Goal: Task Accomplishment & Management: Manage account settings

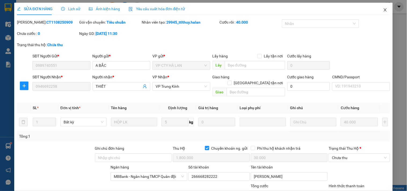
click at [383, 10] on icon "close" at bounding box center [385, 10] width 4 height 4
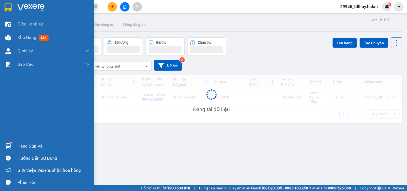
drag, startPoint x: 11, startPoint y: 144, endPoint x: 15, endPoint y: 144, distance: 4.6
click at [11, 144] on div at bounding box center [7, 145] width 9 height 9
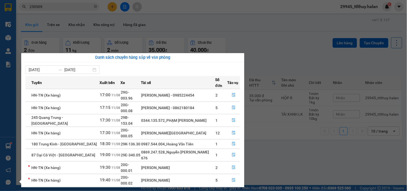
click at [132, 69] on div "[DATE] [DATE]" at bounding box center [132, 69] width 215 height 9
click at [237, 116] on button "button" at bounding box center [234, 120] width 12 height 9
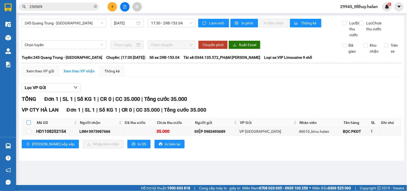
click at [28, 125] on input "checkbox" at bounding box center [29, 122] width 4 height 4
checkbox input "true"
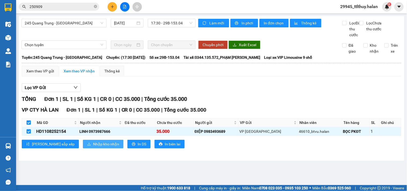
click at [93, 147] on span "Nhập kho nhận" at bounding box center [106, 144] width 26 height 6
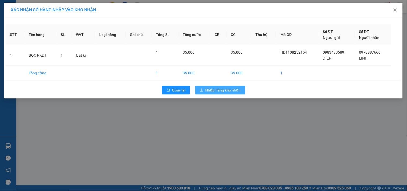
click at [238, 89] on span "Nhập hàng kho nhận" at bounding box center [223, 90] width 35 height 6
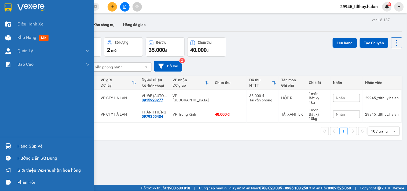
drag, startPoint x: 21, startPoint y: 142, endPoint x: 24, endPoint y: 141, distance: 4.0
click at [21, 143] on div "Hàng sắp về" at bounding box center [53, 146] width 72 height 8
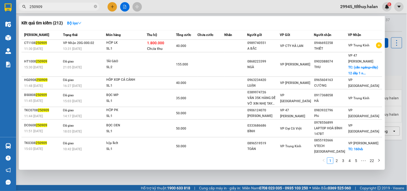
click at [60, 6] on section "Kết quả tìm kiếm ( 212 ) Bộ lọc Mã ĐH Trạng thái Món hàng Thu hộ Tổng cước Chưa…" at bounding box center [203, 95] width 407 height 191
click at [60, 6] on input "250909" at bounding box center [61, 7] width 63 height 6
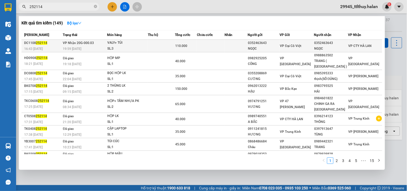
type input "252114"
click at [213, 44] on td at bounding box center [211, 46] width 28 height 13
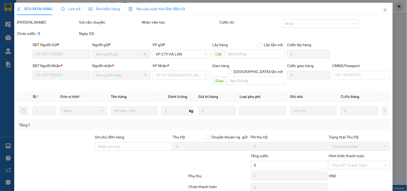
type input "0352463643"
type input "NGỌC"
type input "0352463643"
type input "NGỌC"
type input "110.000"
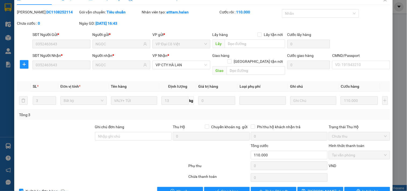
scroll to position [19, 0]
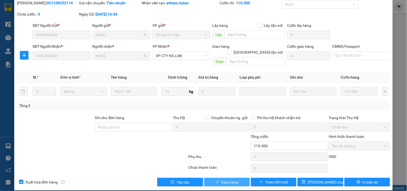
click at [228, 178] on button "Giao hàng" at bounding box center [227, 182] width 46 height 9
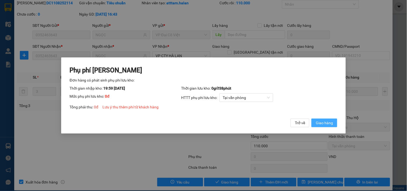
click at [331, 123] on span "Giao hàng" at bounding box center [324, 123] width 17 height 6
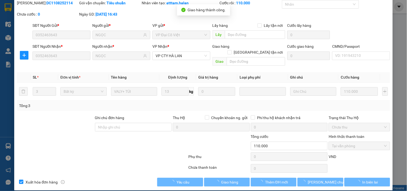
scroll to position [0, 0]
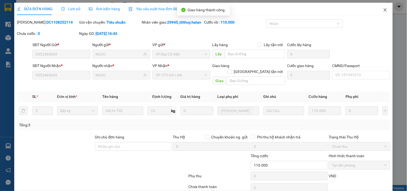
click at [383, 12] on icon "close" at bounding box center [385, 10] width 4 height 4
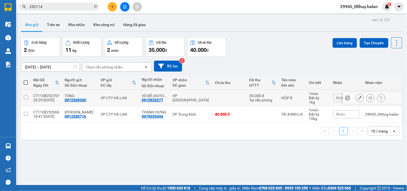
drag, startPoint x: 201, startPoint y: 100, endPoint x: 303, endPoint y: 74, distance: 104.6
click at [202, 100] on div "VP [GEOGRAPHIC_DATA]" at bounding box center [191, 98] width 37 height 9
checkbox input "true"
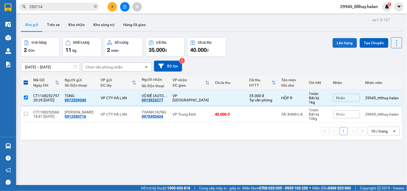
click at [334, 42] on button "Lên hàng" at bounding box center [345, 43] width 24 height 10
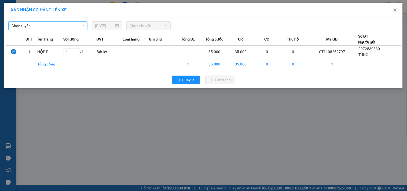
click at [78, 27] on span "Chọn tuyến" at bounding box center [48, 26] width 73 height 8
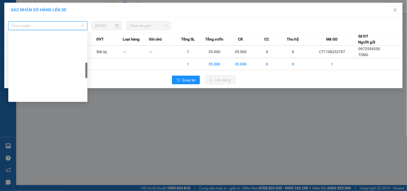
scroll to position [283, 0]
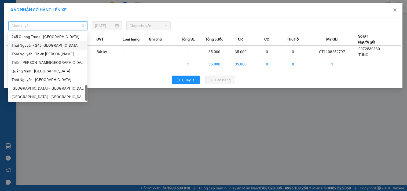
click at [61, 47] on div "Thái Nguyên - 245 [GEOGRAPHIC_DATA]" at bounding box center [48, 45] width 73 height 6
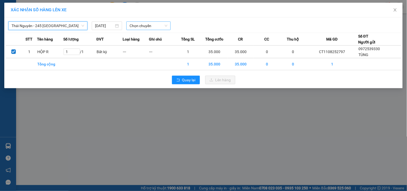
click at [152, 28] on span "Chọn chuyến" at bounding box center [149, 26] width 38 height 8
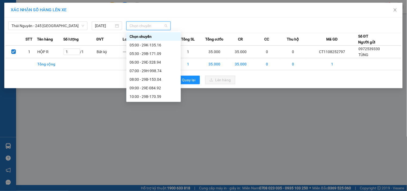
type input "0"
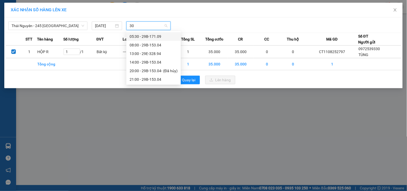
type input "304"
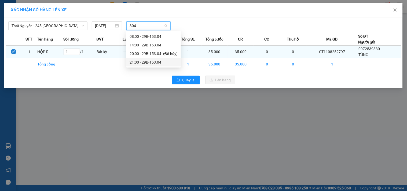
drag, startPoint x: 156, startPoint y: 62, endPoint x: 159, endPoint y: 60, distance: 4.0
click at [156, 62] on div "21:00 - 29B-153.04" at bounding box center [154, 62] width 48 height 6
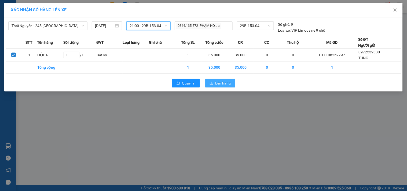
click at [217, 85] on span "Lên hàng" at bounding box center [223, 83] width 16 height 6
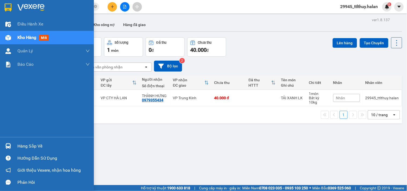
click at [7, 148] on img at bounding box center [8, 146] width 6 height 6
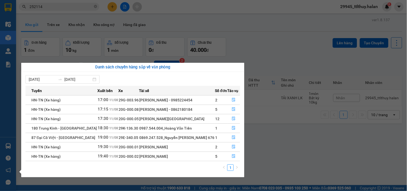
drag, startPoint x: 131, startPoint y: 77, endPoint x: 162, endPoint y: 86, distance: 32.3
click at [131, 77] on div "[DATE] [DATE]" at bounding box center [132, 79] width 215 height 9
click at [230, 118] on button "button" at bounding box center [234, 119] width 12 height 9
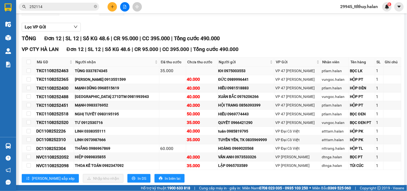
scroll to position [79, 0]
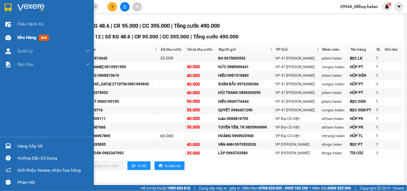
click at [12, 34] on div at bounding box center [7, 37] width 9 height 9
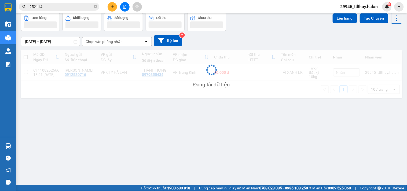
scroll to position [25, 0]
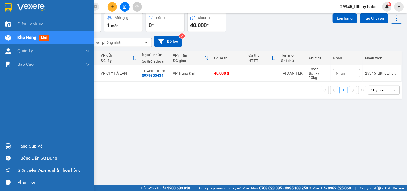
click at [25, 143] on div "Hàng sắp về" at bounding box center [53, 146] width 72 height 8
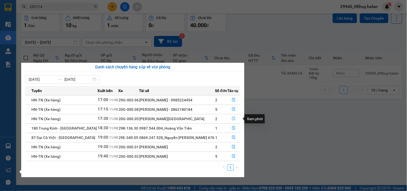
click at [229, 120] on button "button" at bounding box center [234, 119] width 12 height 9
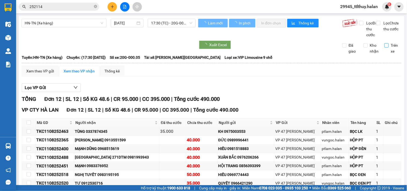
click at [384, 47] on input "Trên xe" at bounding box center [386, 45] width 4 height 4
checkbox input "true"
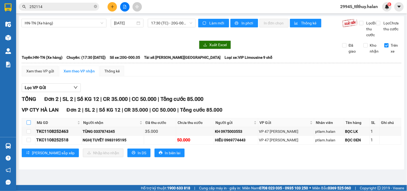
click at [28, 125] on input "checkbox" at bounding box center [29, 122] width 4 height 4
checkbox input "true"
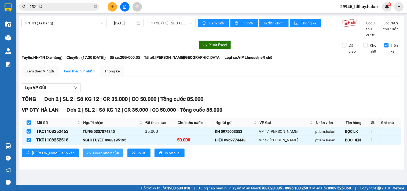
click at [96, 156] on span "Nhập kho nhận" at bounding box center [106, 153] width 26 height 6
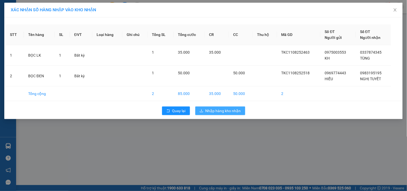
click at [239, 114] on button "Nhập hàng kho nhận" at bounding box center [220, 111] width 50 height 9
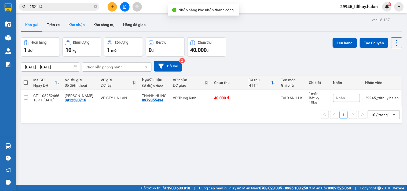
click at [80, 27] on button "Kho nhận" at bounding box center [76, 24] width 25 height 13
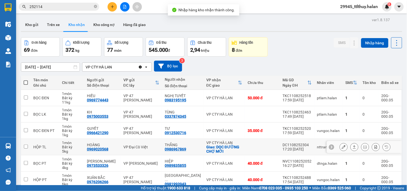
click at [172, 149] on div "0986967869" at bounding box center [175, 149] width 21 height 4
copy div "0986967869"
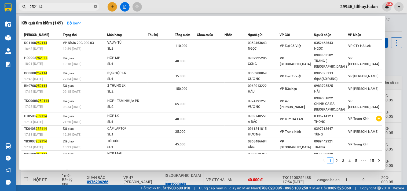
click at [94, 6] on icon "close-circle" at bounding box center [95, 6] width 3 height 3
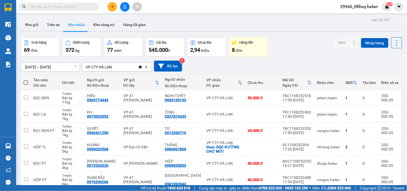
click at [88, 7] on input "text" at bounding box center [61, 7] width 63 height 6
paste input "0986967869"
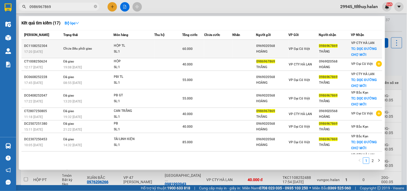
type input "0986967869"
click at [157, 46] on td at bounding box center [169, 49] width 28 height 19
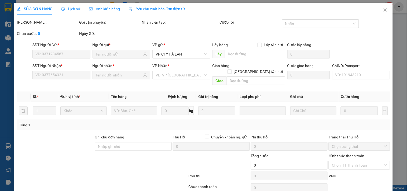
type input "0969020568"
type input "HOÀNG"
type input "0986967869"
type input "THẮNG"
checkbox input "true"
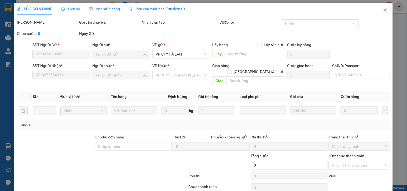
type input "DỌC ĐƯỜNG CHỢ MỚI"
type input "20.000"
type input "60.000"
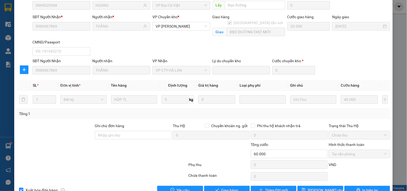
scroll to position [63, 0]
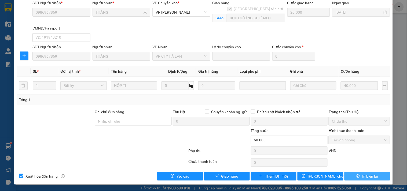
click at [357, 178] on button "In biên lai" at bounding box center [367, 176] width 46 height 9
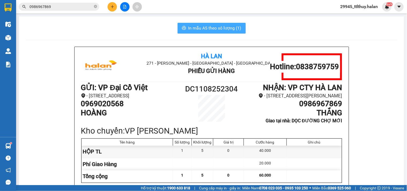
click at [203, 26] on span "In mẫu A5 theo số lượng (1)" at bounding box center [214, 28] width 53 height 7
click at [10, 36] on img at bounding box center [8, 38] width 6 height 6
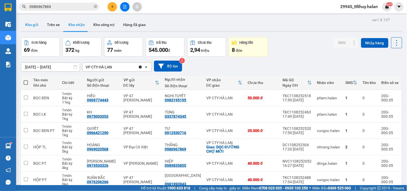
click at [38, 25] on button "Kho gửi" at bounding box center [32, 24] width 22 height 13
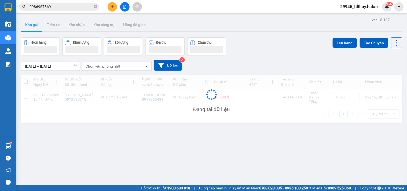
click at [62, 7] on input "0986967869" at bounding box center [61, 7] width 63 height 6
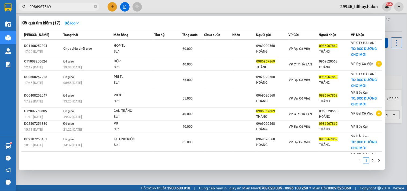
click at [62, 7] on input "0986967869" at bounding box center [61, 7] width 63 height 6
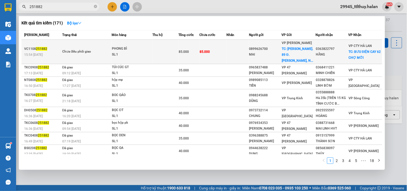
type input "251882"
click at [37, 47] on span "251882" at bounding box center [41, 49] width 11 height 4
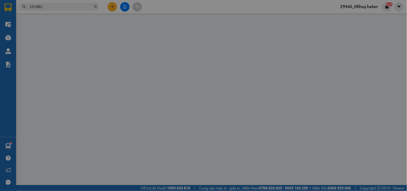
type input "0899626700"
type input "MAI"
checkbox input "true"
type input "[PERSON_NAME]. 89 Đ. [GEOGRAPHIC_DATA], [GEOGRAPHIC_DATA], [GEOGRAPHIC_DATA], […"
type input "30.000"
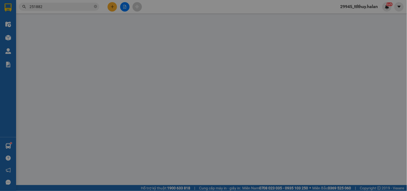
type input "0363822797"
type input "HẰNG"
checkbox input "true"
type input "BƯU ĐIỆN CAY 62 CHỢ MỚI"
type input "20.000"
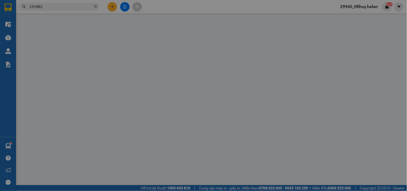
type input "LẤY HỘ CHIẾU CHỊ HẰNG BẮC KẠN"
type input "85.000"
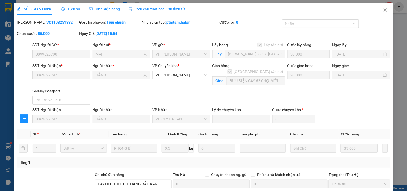
drag, startPoint x: 38, startPoint y: 46, endPoint x: 39, endPoint y: 21, distance: 25.3
click at [46, 21] on b "VC1108251882" at bounding box center [59, 22] width 26 height 4
click at [383, 10] on icon "close" at bounding box center [385, 10] width 4 height 4
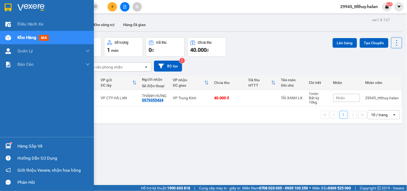
click at [16, 144] on div "Hàng sắp về" at bounding box center [47, 146] width 94 height 12
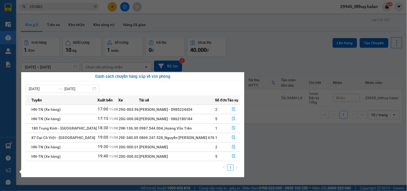
click at [132, 87] on div "[DATE] [DATE]" at bounding box center [132, 89] width 215 height 9
click at [229, 125] on button "button" at bounding box center [234, 128] width 12 height 9
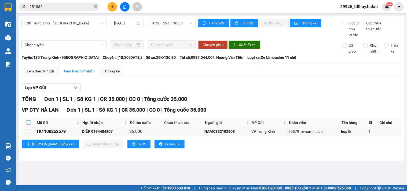
click at [30, 125] on input "checkbox" at bounding box center [29, 122] width 4 height 4
checkbox input "true"
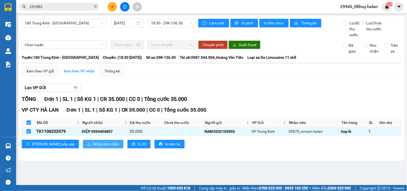
click at [93, 147] on span "Nhập kho nhận" at bounding box center [106, 144] width 26 height 6
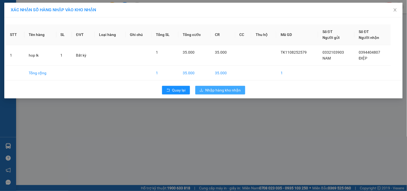
click at [230, 93] on span "Nhập hàng kho nhận" at bounding box center [223, 90] width 35 height 6
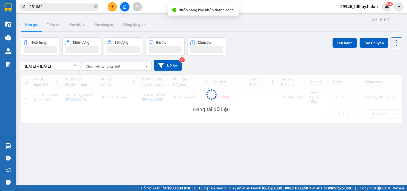
click at [12, 146] on div at bounding box center [7, 145] width 9 height 9
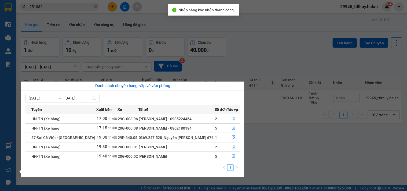
drag, startPoint x: 304, startPoint y: 137, endPoint x: 300, endPoint y: 136, distance: 4.4
click at [304, 137] on section "Kết quả tìm kiếm ( 171 ) Bộ lọc Mã ĐH Trạng thái Món hàng Thu hộ Tổng cước Chưa…" at bounding box center [203, 95] width 407 height 191
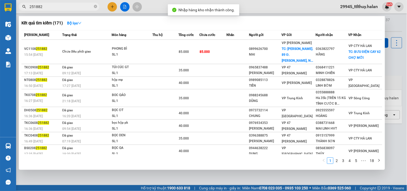
click at [89, 8] on input "251882" at bounding box center [61, 7] width 63 height 6
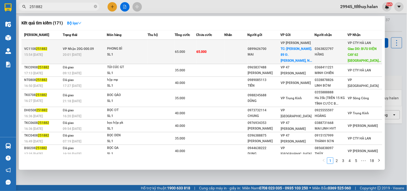
click at [145, 46] on div "PHONG BÌ" at bounding box center [127, 49] width 40 height 6
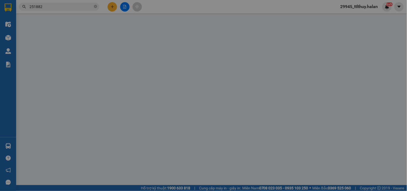
type input "0899626700"
type input "MAI"
checkbox input "true"
type input "[PERSON_NAME]. 89 Đ. [GEOGRAPHIC_DATA], [GEOGRAPHIC_DATA], [GEOGRAPHIC_DATA], […"
type input "30.000"
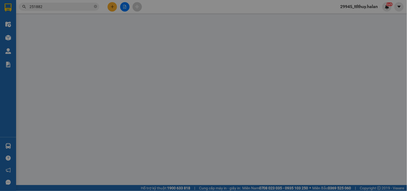
type input "0363822797"
type input "HẰNG"
type input "BƯU ĐIỆN CAY 62 CHỢ MỚI"
type input "LẤY HỘ CHIẾU CHỊ HẰNG BẮC KẠN"
type input "65.000"
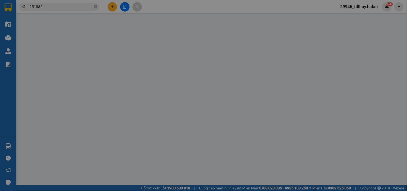
type input "65.000"
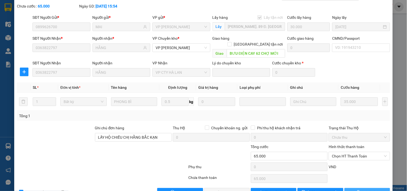
scroll to position [38, 0]
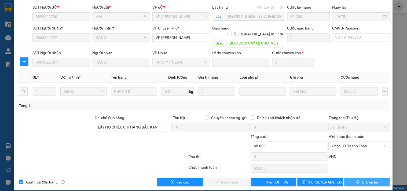
click at [375, 178] on button "In biên lai" at bounding box center [367, 182] width 46 height 9
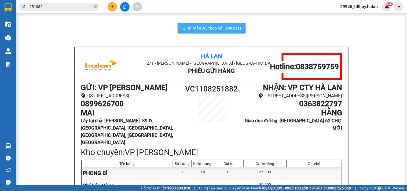
click at [196, 28] on span "In mẫu A5 theo số lượng (1)" at bounding box center [214, 28] width 53 height 7
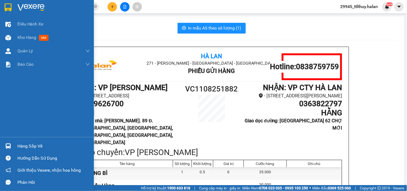
click at [6, 146] on img at bounding box center [8, 146] width 6 height 6
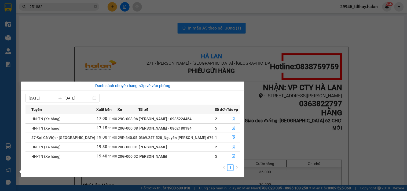
click at [125, 97] on div "[DATE] [DATE]" at bounding box center [132, 98] width 215 height 9
click at [232, 128] on icon "file-done" at bounding box center [234, 128] width 4 height 4
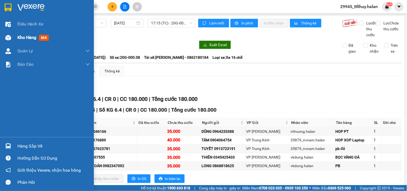
click at [22, 37] on span "Kho hàng" at bounding box center [26, 37] width 19 height 5
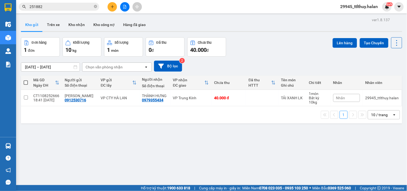
drag, startPoint x: 114, startPoint y: 146, endPoint x: 111, endPoint y: 157, distance: 10.7
click at [114, 146] on div "ver 1.8.137 Kho gửi Trên xe Kho nhận Kho công nợ Hàng đã giao Đơn hàng 1 đơn Kh…" at bounding box center [212, 111] width 386 height 191
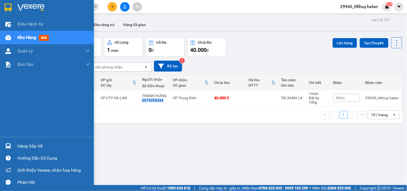
click at [39, 147] on div "Hàng sắp về" at bounding box center [53, 146] width 72 height 8
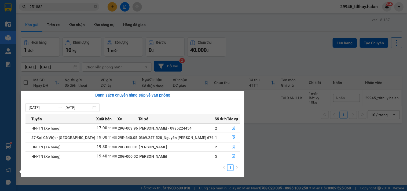
click at [79, 9] on section "Kết quả tìm kiếm ( 171 ) Bộ lọc Mã ĐH Trạng thái Món hàng Thu hộ Tổng cước Chưa…" at bounding box center [203, 95] width 407 height 191
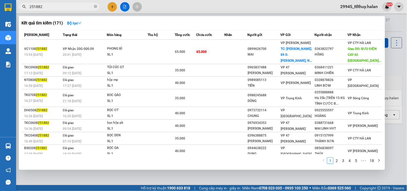
click at [79, 9] on input "251882" at bounding box center [61, 7] width 63 height 6
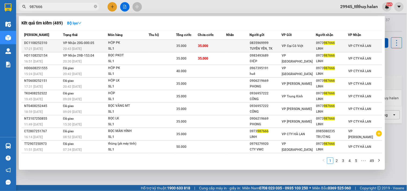
type input "987666"
click at [213, 46] on td "35.000" at bounding box center [212, 46] width 28 height 13
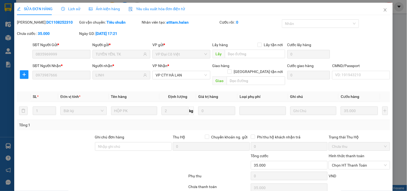
type input "0835969999"
type input "TUYỀN YẾN, TK"
type input "0973987666"
type input "LINH"
type input "35.000"
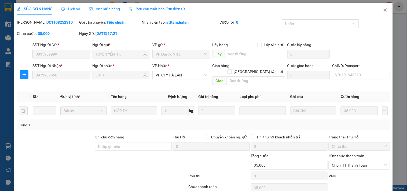
scroll to position [19, 0]
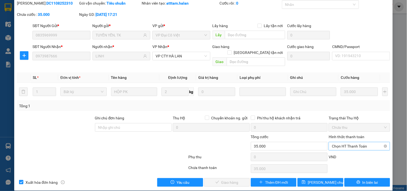
click at [355, 142] on span "Chọn HT Thanh Toán" at bounding box center [359, 146] width 55 height 8
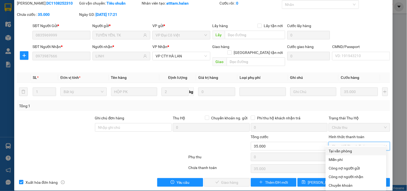
click at [349, 149] on div "Tại văn phòng" at bounding box center [356, 151] width 54 height 6
type input "0"
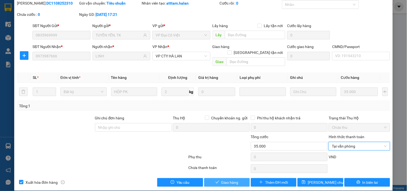
click at [233, 179] on span "Giao hàng" at bounding box center [229, 182] width 17 height 6
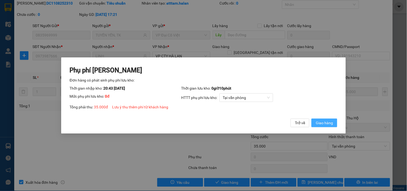
click at [323, 119] on button "Giao hàng" at bounding box center [324, 123] width 26 height 9
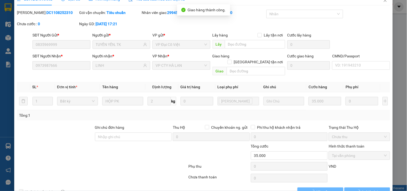
scroll to position [0, 0]
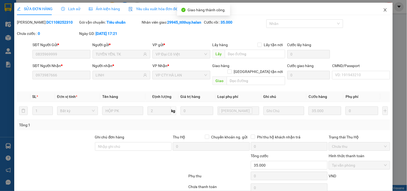
click at [380, 6] on span "Close" at bounding box center [385, 10] width 15 height 15
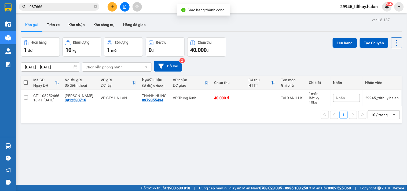
click at [57, 6] on input "987666" at bounding box center [61, 7] width 63 height 6
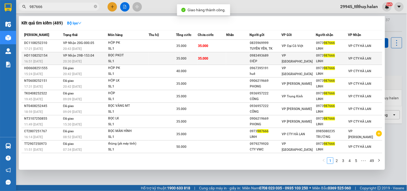
click at [142, 58] on div "SL: 1" at bounding box center [128, 61] width 40 height 6
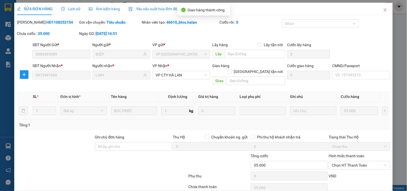
type input "0983493689"
type input "ĐIỆP"
type input "0973987666"
type input "LINH"
type input "35.000"
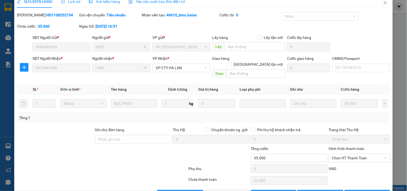
scroll to position [19, 0]
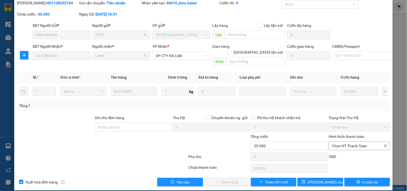
click at [338, 142] on span "Chọn HT Thanh Toán" at bounding box center [359, 146] width 55 height 8
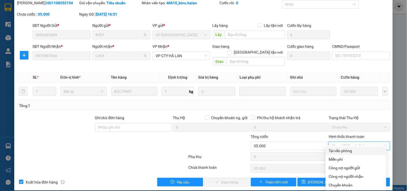
click at [341, 150] on div "Tại văn phòng" at bounding box center [356, 151] width 54 height 6
type input "0"
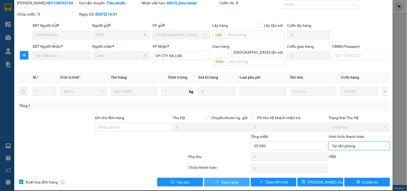
click at [233, 179] on span "Giao hàng" at bounding box center [229, 182] width 17 height 6
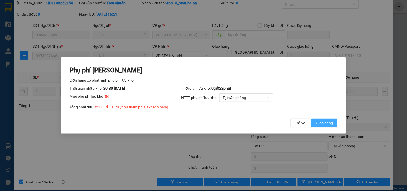
click at [328, 124] on span "Giao hàng" at bounding box center [324, 123] width 17 height 6
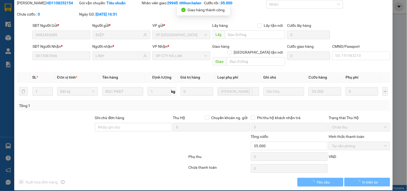
scroll to position [0, 0]
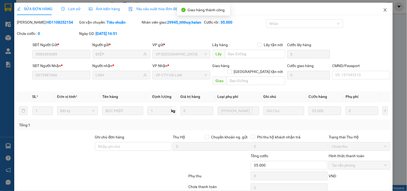
click at [381, 12] on span "Close" at bounding box center [385, 10] width 15 height 15
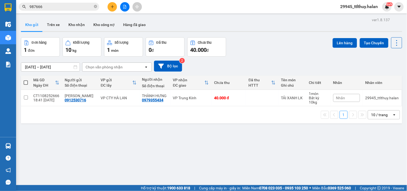
drag, startPoint x: 92, startPoint y: 143, endPoint x: 54, endPoint y: 149, distance: 38.3
click at [92, 144] on div "ver 1.8.137 Kho gửi Trên xe Kho nhận Kho công nợ Hàng đã giao Đơn hàng 1 đơn Kh…" at bounding box center [212, 111] width 386 height 191
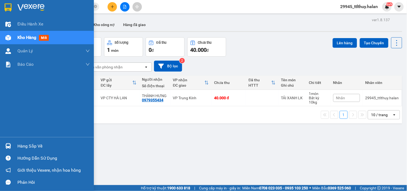
click at [13, 146] on div "Hàng sắp về" at bounding box center [47, 146] width 94 height 12
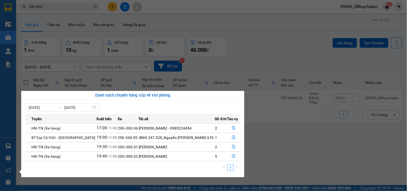
click at [76, 8] on section "Kết quả tìm kiếm ( 489 ) Bộ lọc Mã ĐH Trạng thái Món hàng Thu hộ Tổng cước Chưa…" at bounding box center [203, 95] width 407 height 191
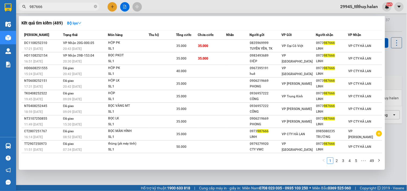
click at [76, 8] on input "987666" at bounding box center [61, 7] width 63 height 6
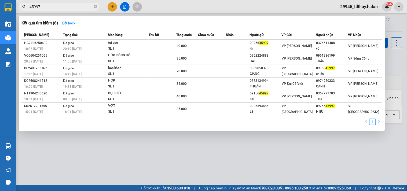
click at [37, 6] on input "45997" at bounding box center [61, 7] width 63 height 6
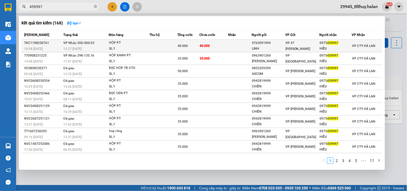
type input "459997"
click at [210, 49] on td "40.000" at bounding box center [213, 46] width 29 height 13
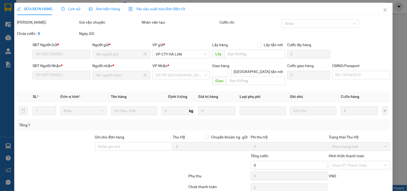
type input "0763091994"
type input "LINH"
type input "0975459997"
type input "HIẾU"
type input "40.000"
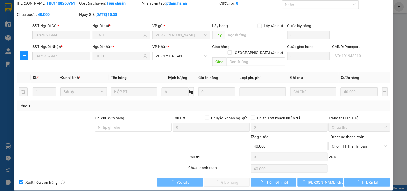
scroll to position [19, 0]
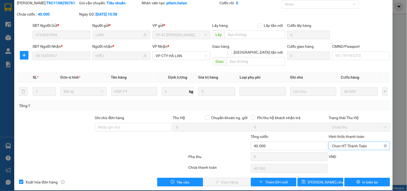
click at [343, 142] on span "Chọn HT Thanh Toán" at bounding box center [359, 146] width 55 height 8
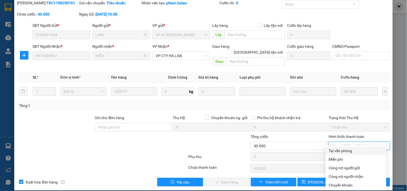
click at [339, 152] on div "Tại văn phòng" at bounding box center [356, 151] width 54 height 6
type input "0"
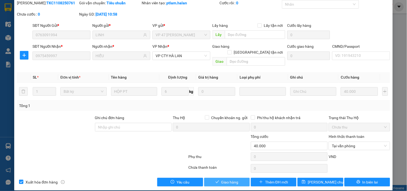
click at [230, 179] on span "Giao hàng" at bounding box center [229, 182] width 17 height 6
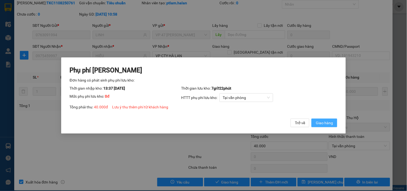
click at [320, 124] on span "Giao hàng" at bounding box center [324, 123] width 17 height 6
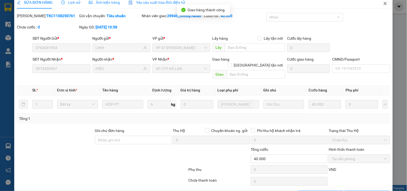
scroll to position [0, 0]
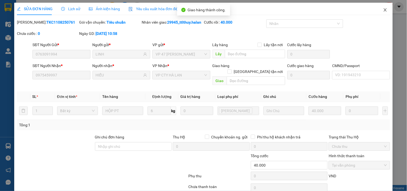
drag, startPoint x: 379, startPoint y: 11, endPoint x: 14, endPoint y: 24, distance: 365.1
click at [379, 11] on span "Close" at bounding box center [385, 10] width 15 height 15
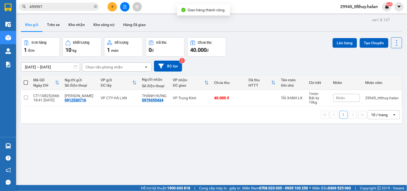
click at [78, 11] on div "Kết quả tìm kiếm ( 168 ) Bộ lọc Mã ĐH Trạng thái Món hàng Thu hộ Tổng cước Chưa…" at bounding box center [52, 6] width 105 height 9
click at [76, 6] on input "459997" at bounding box center [61, 7] width 63 height 6
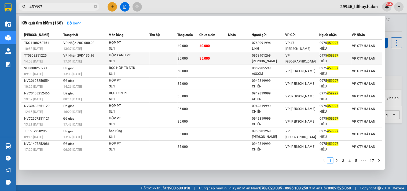
click at [159, 57] on td at bounding box center [164, 58] width 28 height 13
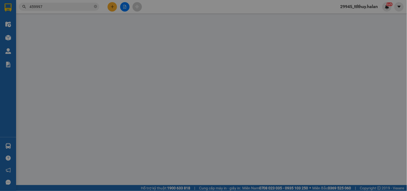
type input "0963901269"
type input "[PERSON_NAME]"
type input "0975459997"
type input "HIẾU"
type input "35.000"
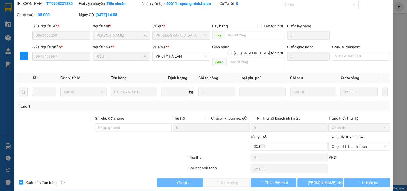
scroll to position [19, 0]
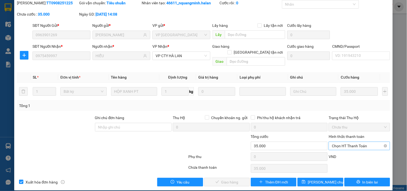
click at [352, 142] on span "Chọn HT Thanh Toán" at bounding box center [359, 146] width 55 height 8
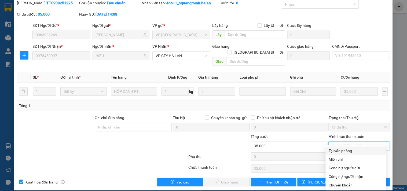
click at [350, 148] on div "Tại văn phòng" at bounding box center [356, 151] width 54 height 6
type input "0"
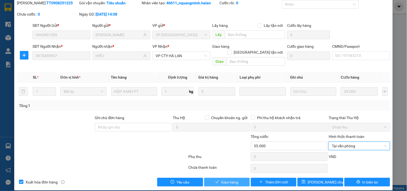
click at [234, 179] on span "Giao hàng" at bounding box center [229, 182] width 17 height 6
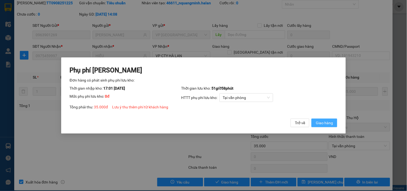
click at [325, 121] on span "Giao hàng" at bounding box center [324, 123] width 17 height 6
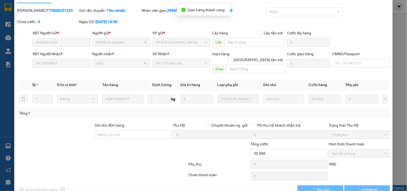
scroll to position [0, 0]
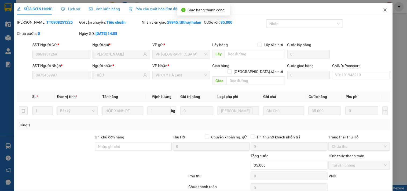
click at [383, 9] on icon "close" at bounding box center [385, 10] width 4 height 4
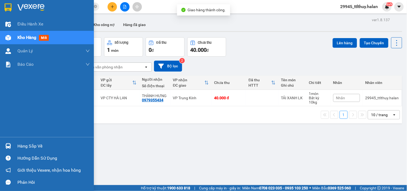
drag, startPoint x: 8, startPoint y: 146, endPoint x: 21, endPoint y: 146, distance: 13.1
click at [9, 146] on img at bounding box center [8, 146] width 6 height 6
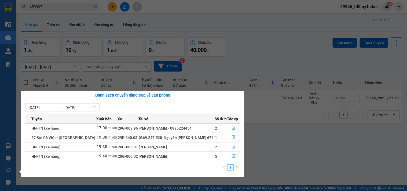
click at [133, 109] on div "[DATE] [DATE]" at bounding box center [132, 107] width 215 height 9
click at [233, 138] on icon "file-done" at bounding box center [234, 137] width 4 height 4
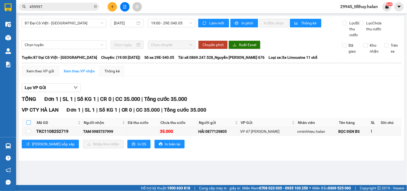
drag, startPoint x: 27, startPoint y: 128, endPoint x: 41, endPoint y: 124, distance: 14.0
click at [27, 125] on input "checkbox" at bounding box center [29, 122] width 4 height 4
checkbox input "true"
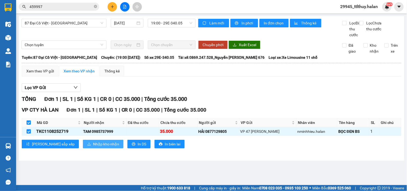
click at [87, 146] on icon "download" at bounding box center [89, 144] width 4 height 4
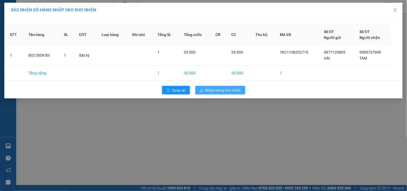
click at [224, 90] on span "Nhập hàng kho nhận" at bounding box center [223, 90] width 35 height 6
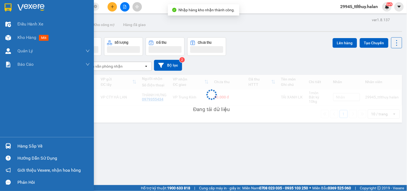
click at [13, 144] on div "Hàng sắp về" at bounding box center [47, 146] width 94 height 12
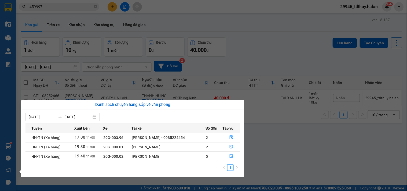
drag, startPoint x: 132, startPoint y: 109, endPoint x: 143, endPoint y: 113, distance: 12.1
click at [132, 109] on div "[DATE] [DATE] Tuyến Xuất bến Xe Tài xế Số đơn Tác vụ HN-[GEOGRAPHIC_DATA] (Xe h…" at bounding box center [132, 143] width 223 height 68
click at [229, 136] on icon "file-done" at bounding box center [231, 137] width 4 height 4
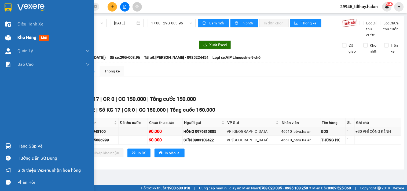
click at [10, 38] on img at bounding box center [8, 38] width 6 height 6
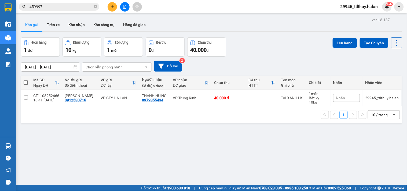
drag, startPoint x: 56, startPoint y: 132, endPoint x: 21, endPoint y: 139, distance: 35.6
click at [54, 133] on div "ver 1.8.137 Kho gửi Trên xe Kho nhận Kho công nợ Hàng đã giao Đơn hàng 1 đơn Kh…" at bounding box center [212, 111] width 386 height 191
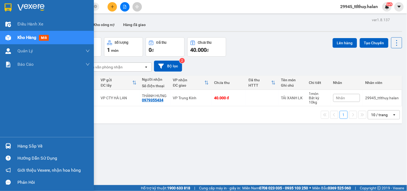
drag, startPoint x: 13, startPoint y: 145, endPoint x: 17, endPoint y: 145, distance: 4.1
click at [13, 145] on div "Hàng sắp về" at bounding box center [47, 146] width 94 height 12
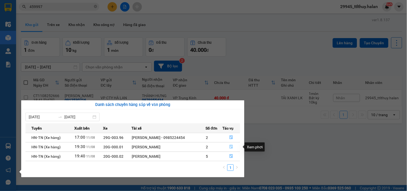
click at [233, 145] on button "button" at bounding box center [231, 147] width 17 height 9
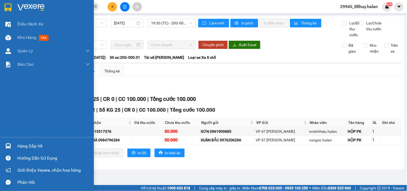
click at [13, 142] on div "Hàng sắp về" at bounding box center [47, 146] width 94 height 12
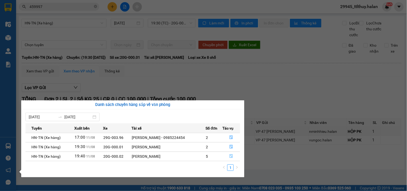
click at [232, 160] on button "button" at bounding box center [231, 156] width 17 height 9
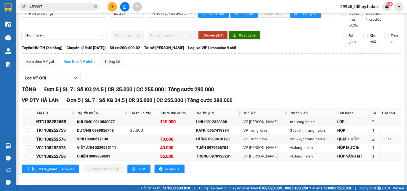
scroll to position [19, 0]
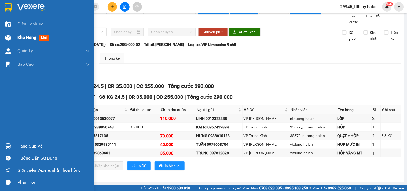
click at [13, 34] on div "Kho hàng mới" at bounding box center [47, 37] width 94 height 13
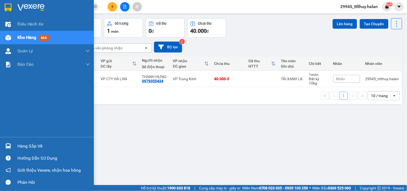
click at [15, 145] on div "Hàng sắp về" at bounding box center [47, 146] width 94 height 12
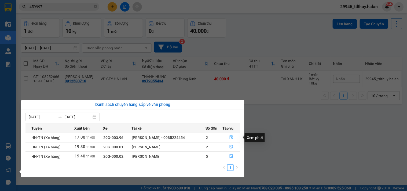
click at [230, 138] on icon "file-done" at bounding box center [231, 137] width 3 height 4
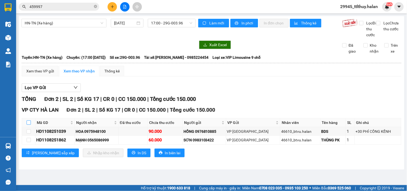
click at [29, 125] on input "checkbox" at bounding box center [29, 122] width 4 height 4
checkbox input "true"
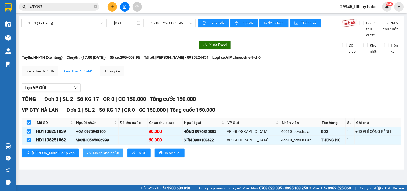
click at [93, 156] on span "Nhập kho nhận" at bounding box center [106, 153] width 26 height 6
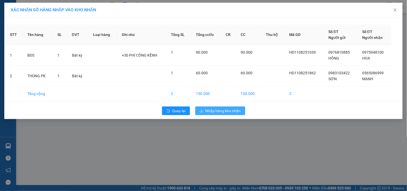
click at [235, 111] on span "Nhập hàng kho nhận" at bounding box center [223, 111] width 35 height 6
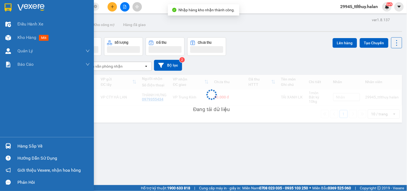
click at [9, 147] on img at bounding box center [8, 146] width 6 height 6
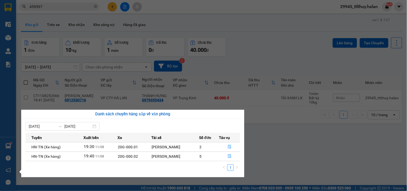
drag, startPoint x: 10, startPoint y: 73, endPoint x: 10, endPoint y: 69, distance: 3.5
click at [10, 73] on div "Điều hành xe Kho hàng mới Quản [PERSON_NAME] lý chuyến Quản lý kiểm kho Báo cáo…" at bounding box center [8, 95] width 16 height 191
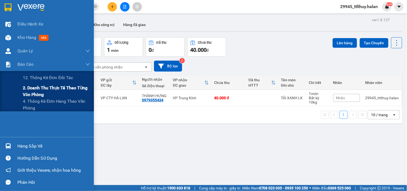
click at [30, 91] on span "2. Doanh thu thực tế theo từng văn phòng" at bounding box center [56, 91] width 67 height 13
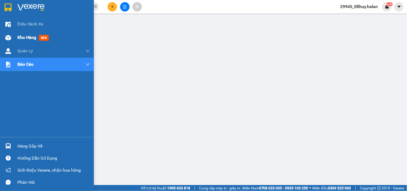
click at [11, 37] on div at bounding box center [7, 37] width 9 height 9
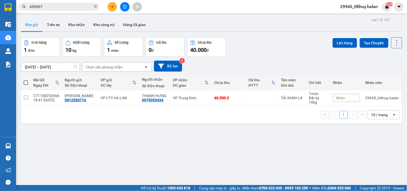
click at [38, 89] on th "Mã GD Ngày ĐH" at bounding box center [46, 83] width 31 height 14
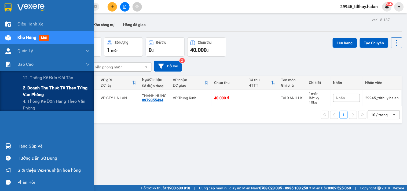
drag, startPoint x: 28, startPoint y: 91, endPoint x: 51, endPoint y: 92, distance: 22.8
click at [31, 91] on span "2. Doanh thu thực tế theo từng văn phòng" at bounding box center [56, 91] width 67 height 13
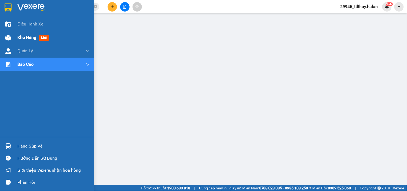
click at [14, 36] on div "Kho hàng mới" at bounding box center [47, 37] width 94 height 13
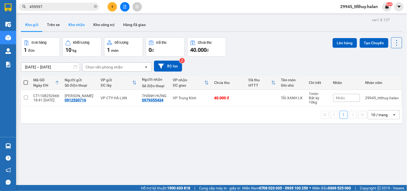
click at [82, 25] on button "Kho nhận" at bounding box center [76, 24] width 25 height 13
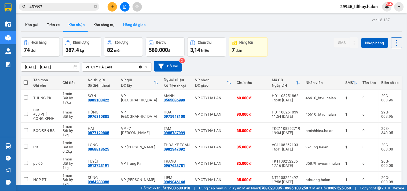
click at [126, 24] on button "Hàng đã giao" at bounding box center [134, 24] width 31 height 13
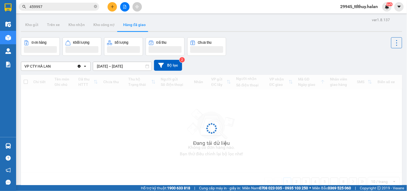
click at [108, 67] on input "[DATE] – [DATE]" at bounding box center [122, 66] width 58 height 9
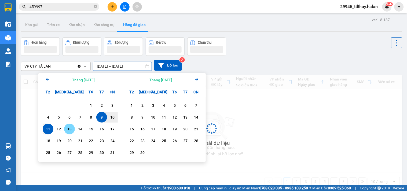
click at [47, 132] on div "11" at bounding box center [48, 129] width 8 height 6
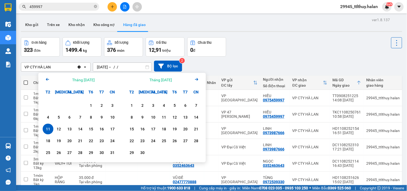
click at [138, 67] on input "[DATE] – / /" at bounding box center [122, 67] width 58 height 9
click at [46, 130] on div "11" at bounding box center [48, 129] width 8 height 6
type input "[DATE] – [DATE]"
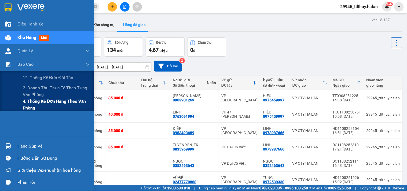
drag, startPoint x: 35, startPoint y: 104, endPoint x: 43, endPoint y: 105, distance: 8.4
click at [36, 105] on span "4. Thống kê đơn hàng theo văn phòng" at bounding box center [56, 104] width 67 height 13
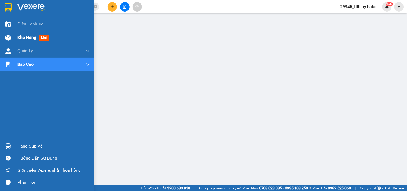
click at [8, 36] on img at bounding box center [8, 38] width 6 height 6
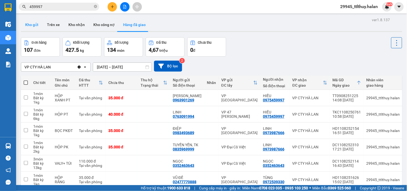
click at [36, 27] on button "Kho gửi" at bounding box center [32, 24] width 22 height 13
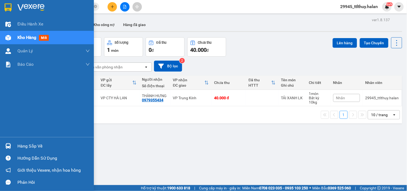
click at [16, 148] on div "Hàng sắp về" at bounding box center [47, 146] width 94 height 12
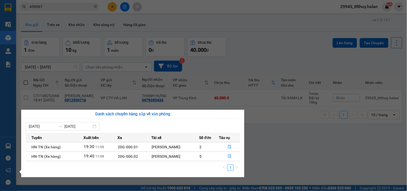
click at [132, 122] on div "[DATE] [DATE]" at bounding box center [132, 126] width 215 height 9
click at [82, 9] on section "Kết quả tìm kiếm ( 168 ) Bộ lọc Mã ĐH Trạng thái Món hàng Thu hộ Tổng cước Chưa…" at bounding box center [203, 95] width 407 height 191
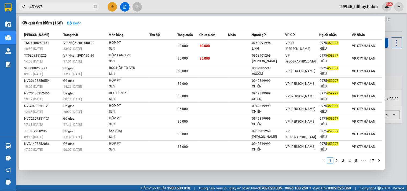
click at [82, 9] on input "459997" at bounding box center [61, 7] width 63 height 6
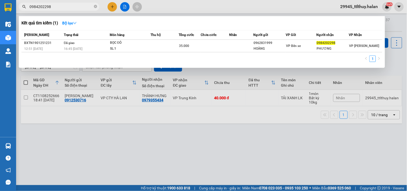
click at [64, 6] on input "0984202298" at bounding box center [61, 7] width 63 height 6
type input "0984202298"
click at [126, 24] on div "Kết quả tìm kiếm ( 1 ) Bộ lọc" at bounding box center [201, 23] width 361 height 9
click at [166, 4] on div at bounding box center [203, 95] width 407 height 191
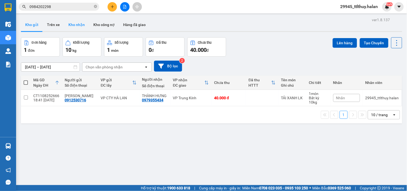
click at [76, 29] on button "Kho nhận" at bounding box center [76, 24] width 25 height 13
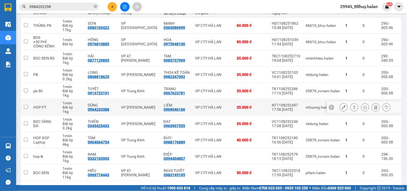
scroll to position [91, 0]
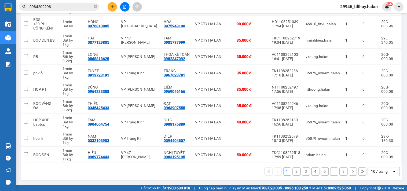
click at [294, 173] on button "2" at bounding box center [297, 172] width 8 height 8
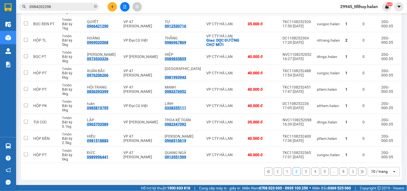
click at [303, 170] on button "3" at bounding box center [306, 172] width 8 height 8
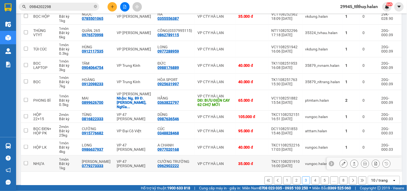
scroll to position [87, 0]
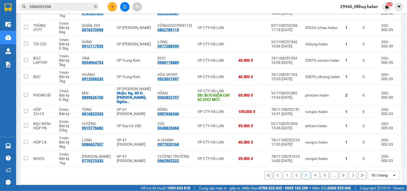
click at [314, 173] on button "4" at bounding box center [315, 175] width 8 height 8
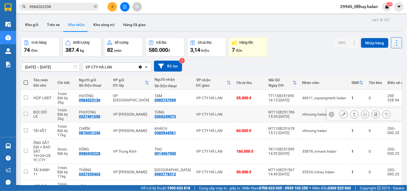
scroll to position [100, 0]
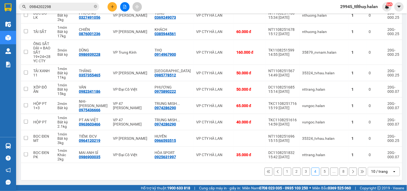
click at [322, 173] on button "5" at bounding box center [325, 172] width 8 height 8
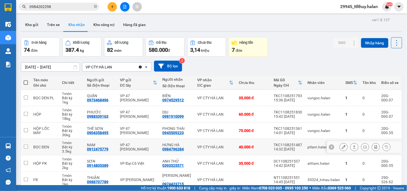
scroll to position [82, 0]
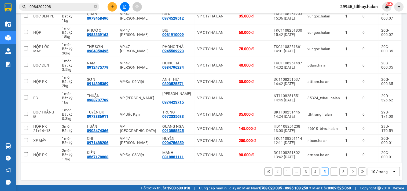
click at [331, 171] on button "..." at bounding box center [334, 172] width 8 height 8
click at [351, 173] on icon at bounding box center [353, 172] width 4 height 4
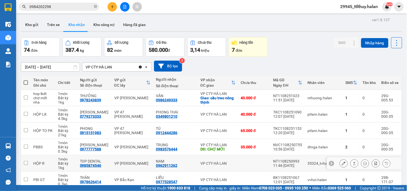
scroll to position [91, 0]
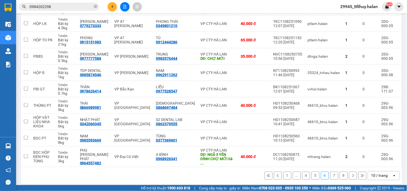
click at [333, 172] on button "7" at bounding box center [334, 176] width 8 height 8
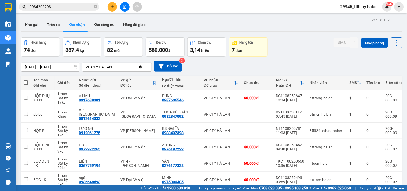
scroll to position [87, 0]
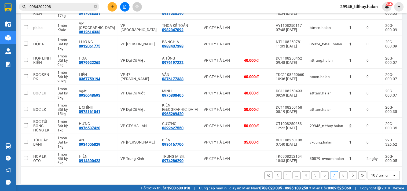
click at [341, 171] on button "8" at bounding box center [344, 175] width 8 height 8
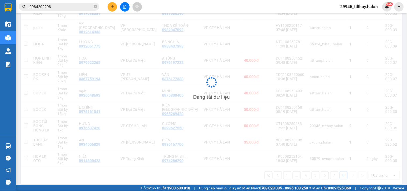
scroll to position [25, 0]
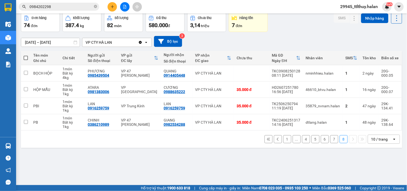
click at [284, 141] on button "1" at bounding box center [287, 139] width 8 height 8
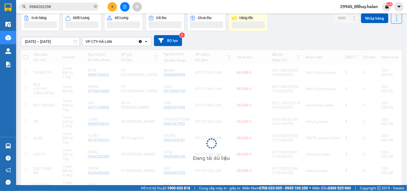
scroll to position [0, 0]
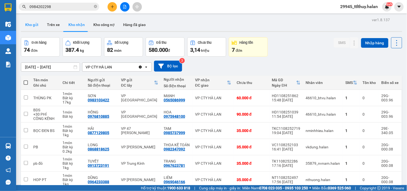
click at [30, 21] on button "Kho gửi" at bounding box center [32, 24] width 22 height 13
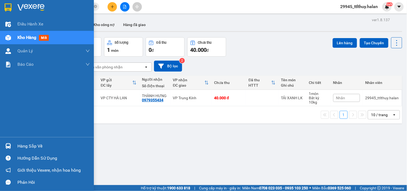
click at [14, 146] on div "Hàng sắp về" at bounding box center [47, 146] width 94 height 12
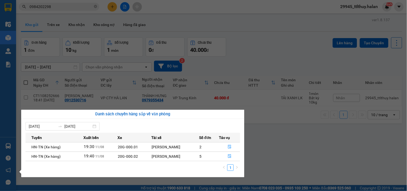
click at [122, 118] on div "Danh sách chuyến hàng sắp về văn phòng" at bounding box center [132, 114] width 223 height 9
click at [280, 161] on section "Kết quả tìm kiếm ( 1 ) Bộ lọc Mã ĐH Trạng thái Món hàng Thu hộ Tổng cước Chưa c…" at bounding box center [203, 95] width 407 height 191
